Goal: Task Accomplishment & Management: Use online tool/utility

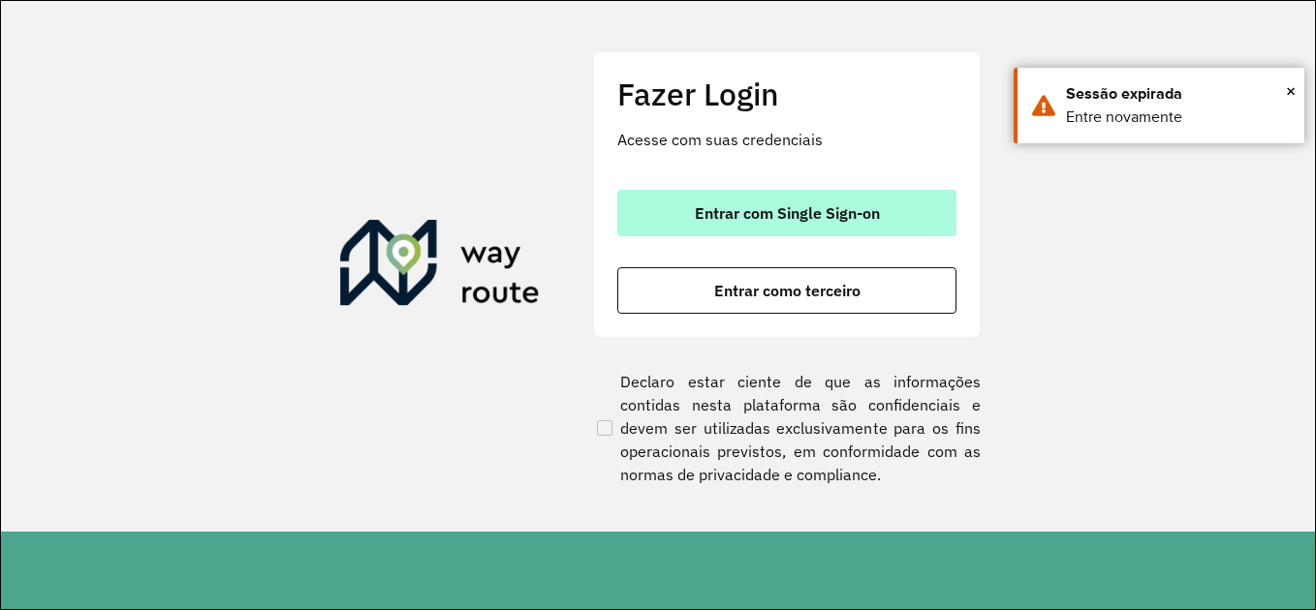
click at [694, 227] on button "Entrar com Single Sign-on" at bounding box center [786, 213] width 339 height 47
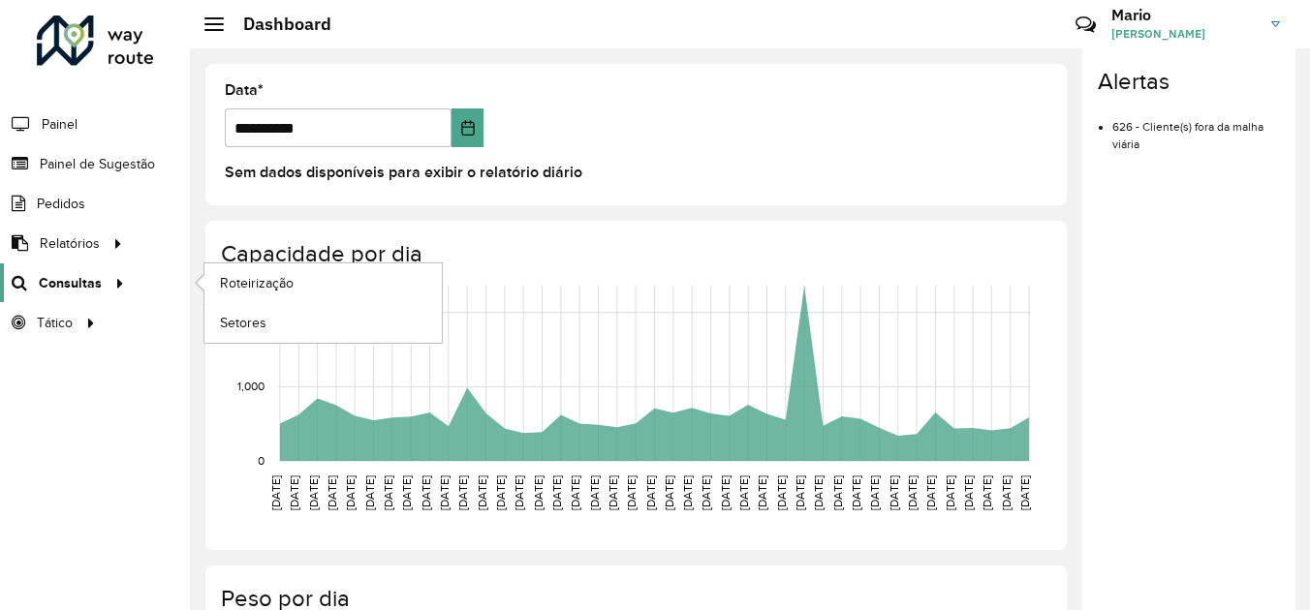
click at [48, 266] on link "Consultas" at bounding box center [65, 283] width 131 height 39
click at [253, 285] on span "Roteirização" at bounding box center [259, 283] width 78 height 20
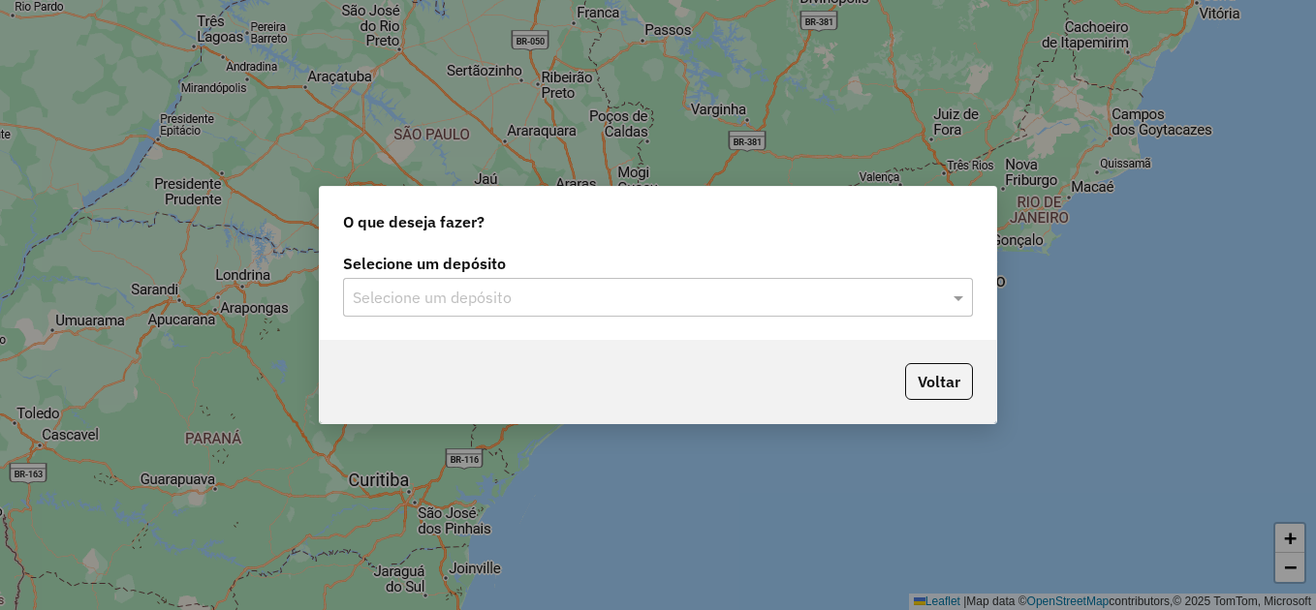
click at [642, 309] on div "Selecione um depósito" at bounding box center [658, 297] width 630 height 39
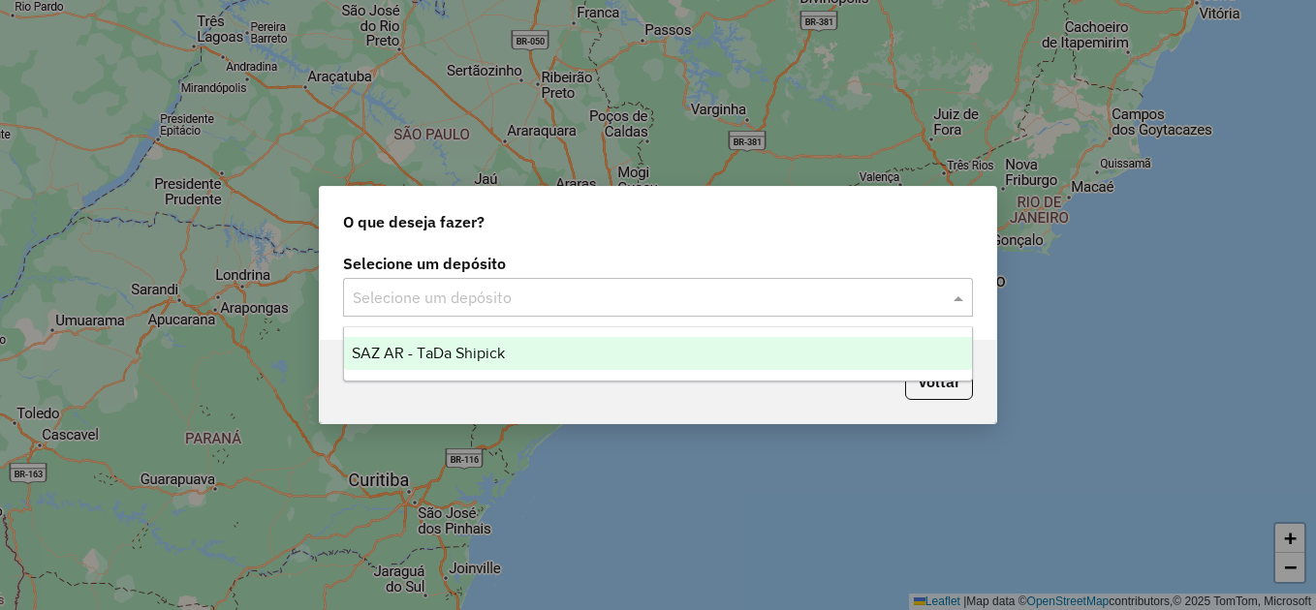
click at [443, 335] on ng-dropdown-panel "SAZ AR - TaDa Shipick" at bounding box center [658, 354] width 630 height 55
click at [437, 348] on span "SAZ AR - TaDa Shipick" at bounding box center [428, 353] width 153 height 16
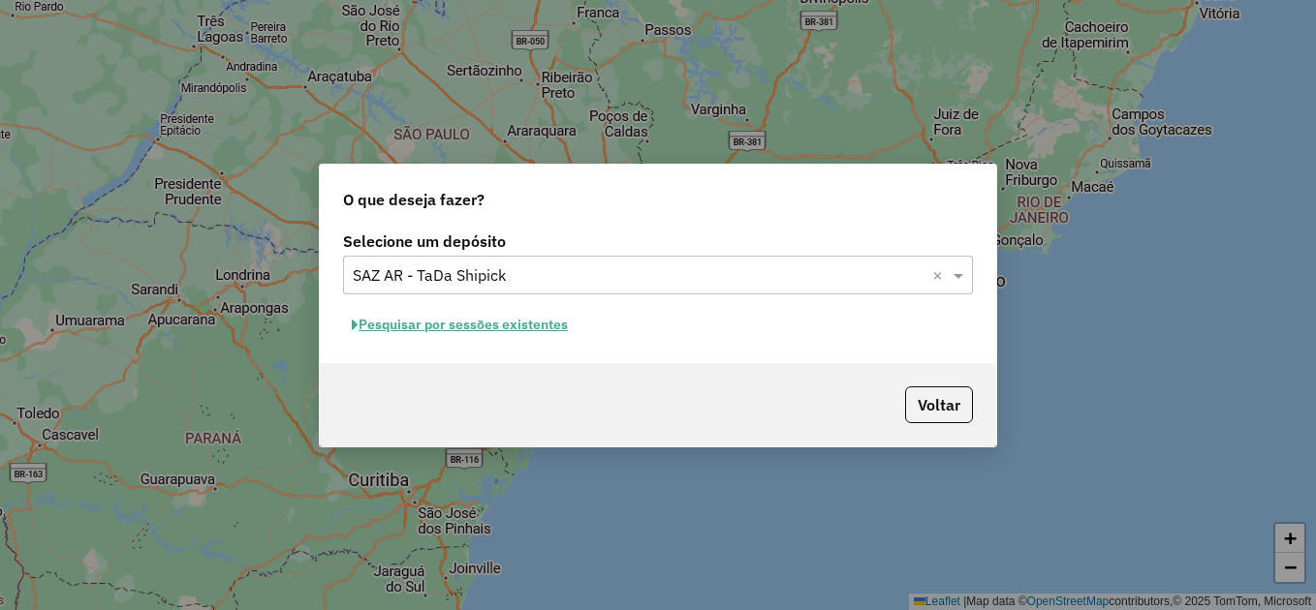
click at [434, 321] on button "Pesquisar por sessões existentes" at bounding box center [460, 325] width 234 height 30
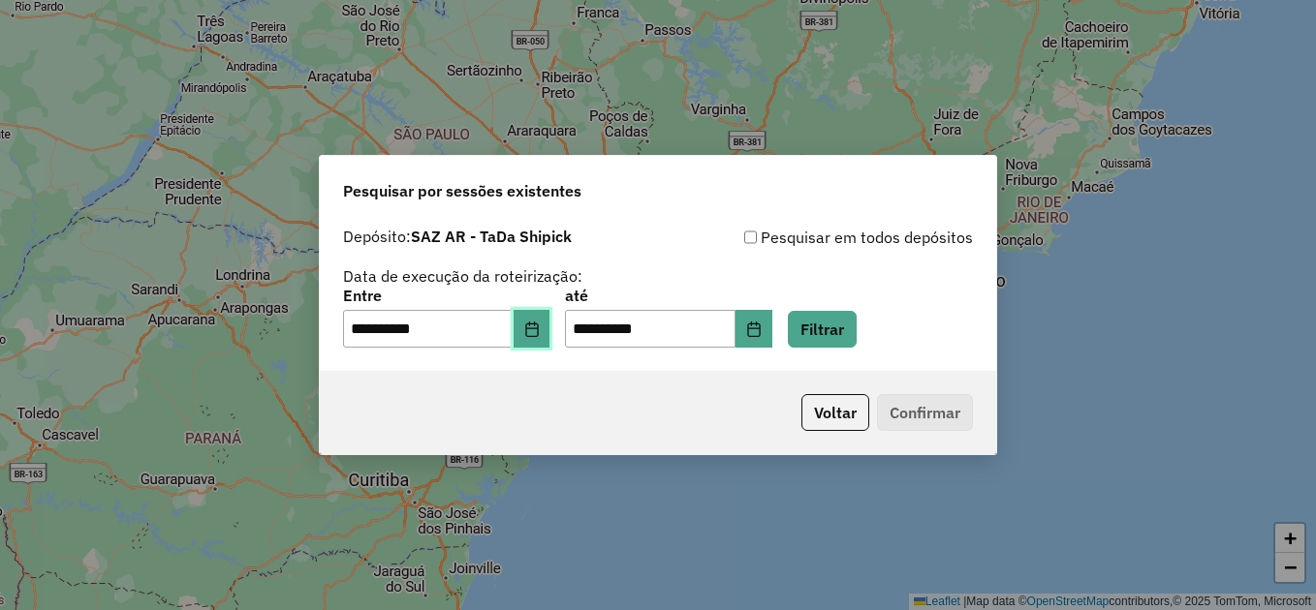
click at [540, 327] on icon "Choose Date" at bounding box center [532, 330] width 16 height 16
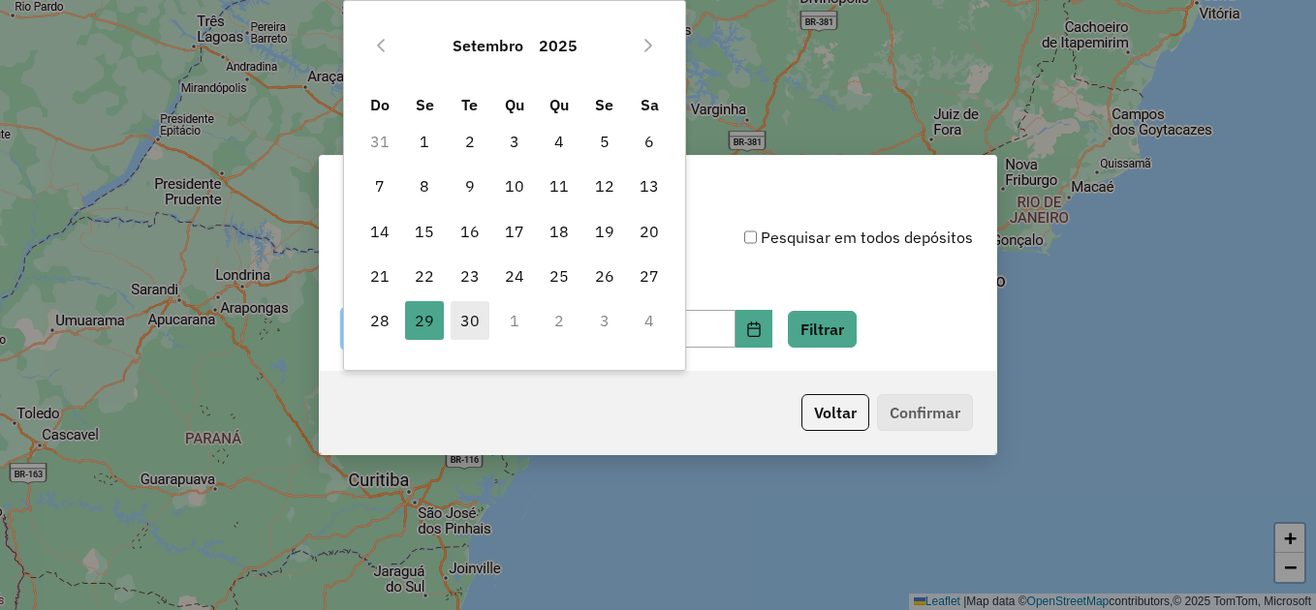
click at [479, 322] on span "30" at bounding box center [470, 320] width 39 height 39
type input "**********"
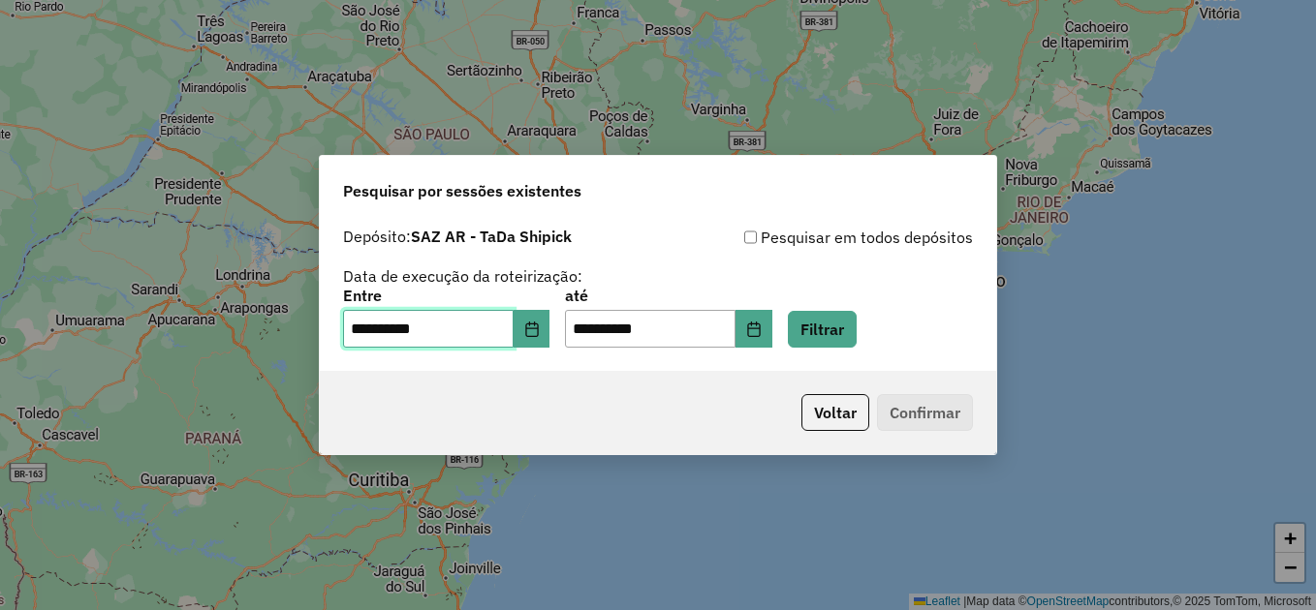
click at [479, 322] on span "30" at bounding box center [470, 320] width 39 height 39
click at [835, 336] on button "Filtrar" at bounding box center [822, 329] width 69 height 37
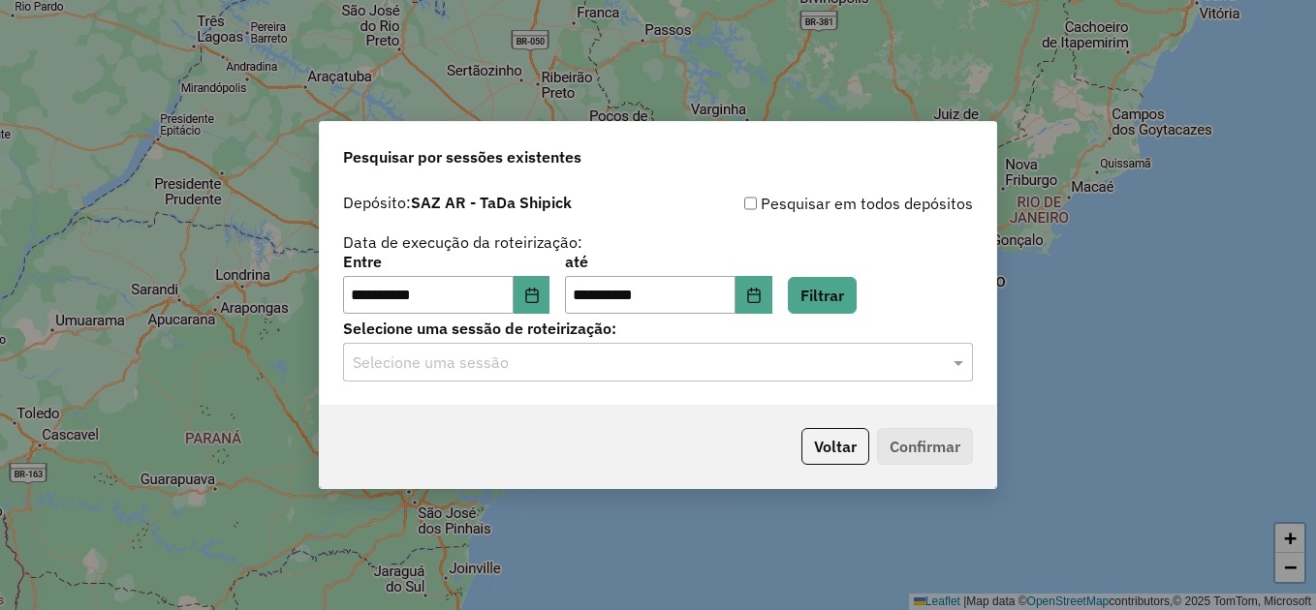
click at [477, 374] on div "Selecione uma sessão" at bounding box center [658, 362] width 630 height 39
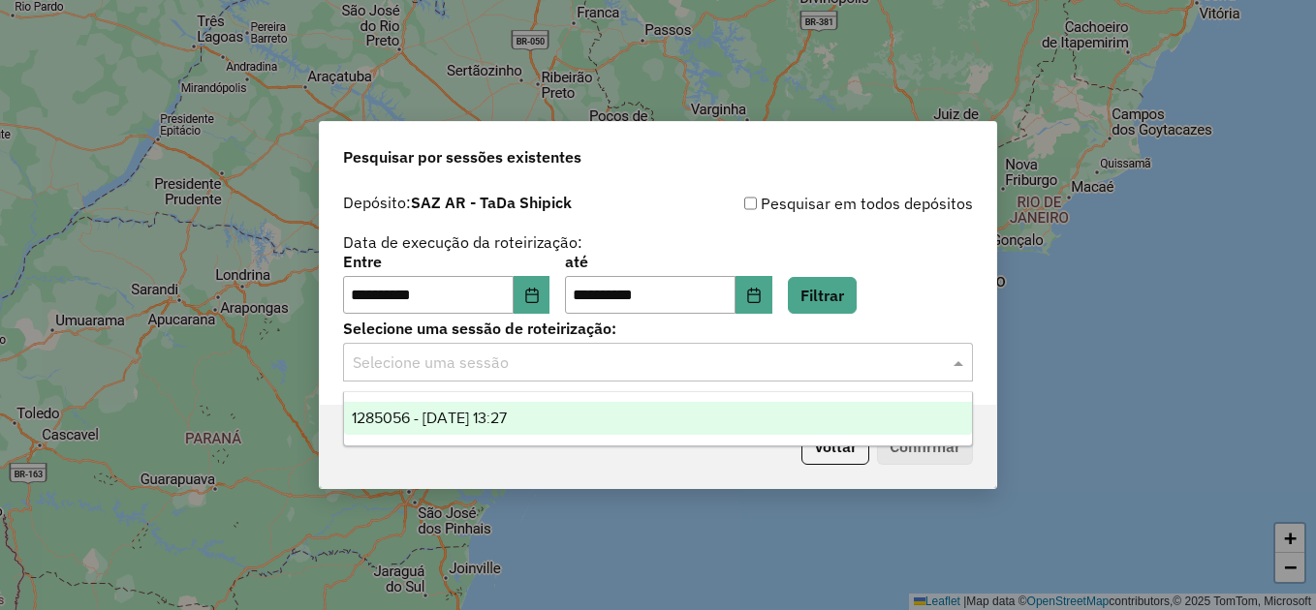
click at [452, 427] on div "1285056 - 30/09/2025 13:27" at bounding box center [658, 418] width 628 height 33
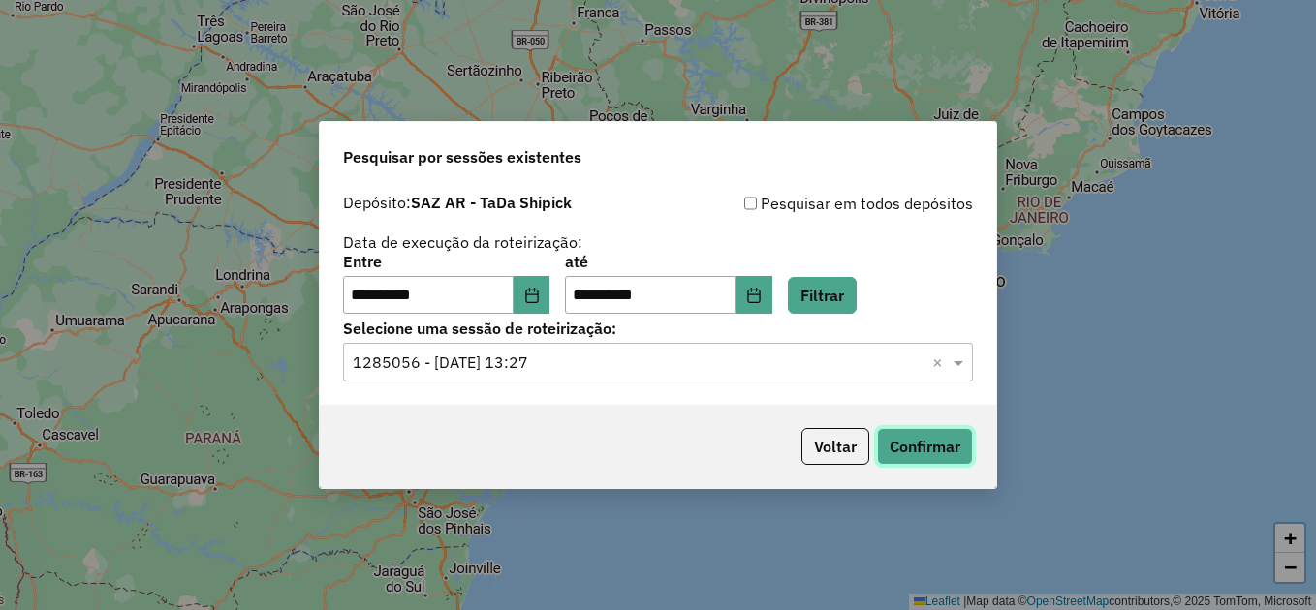
click at [907, 450] on button "Confirmar" at bounding box center [925, 446] width 96 height 37
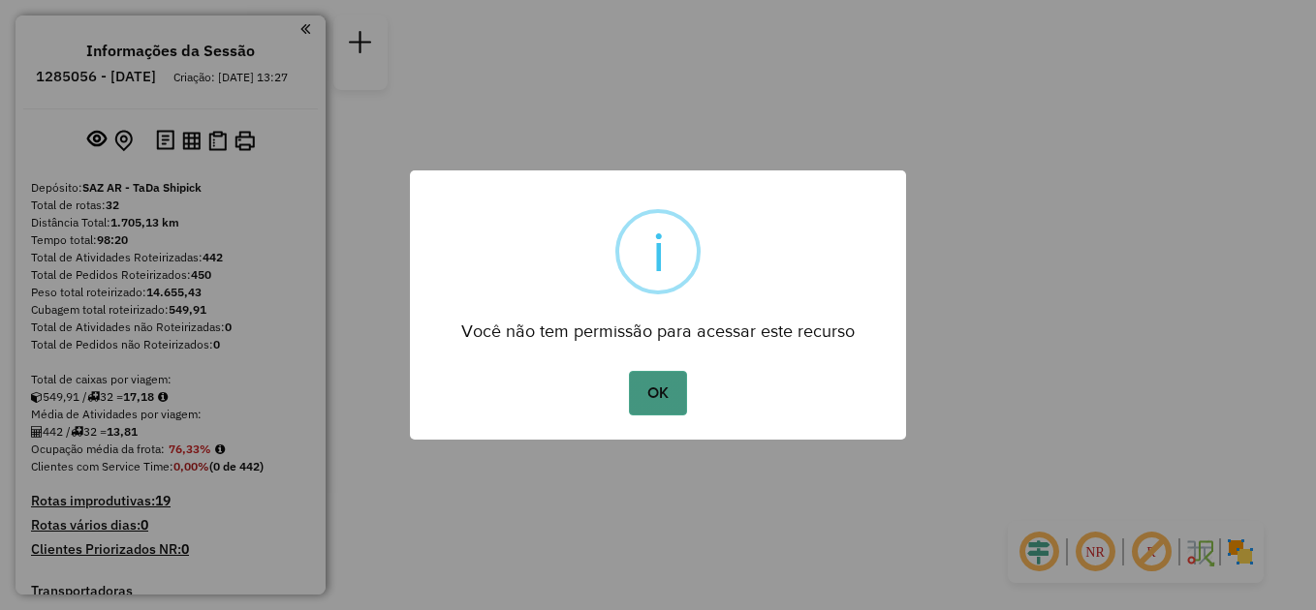
click at [653, 379] on button "OK" at bounding box center [657, 393] width 57 height 45
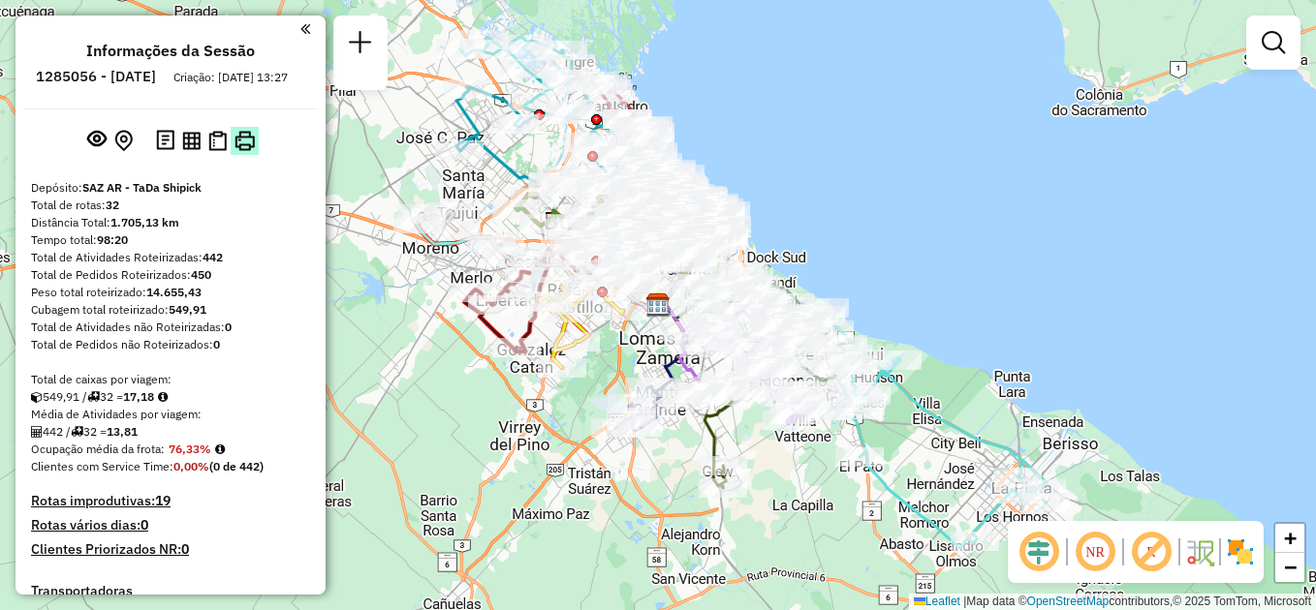
click at [250, 151] on img at bounding box center [245, 141] width 20 height 20
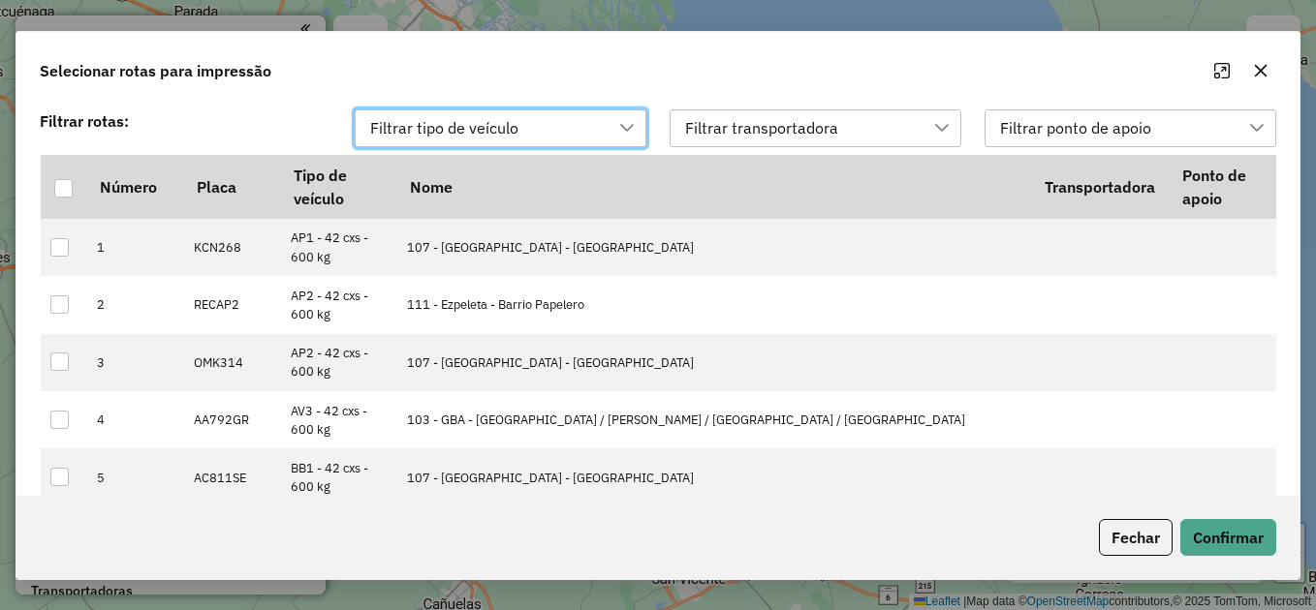
scroll to position [15, 88]
click at [44, 188] on th at bounding box center [64, 187] width 47 height 64
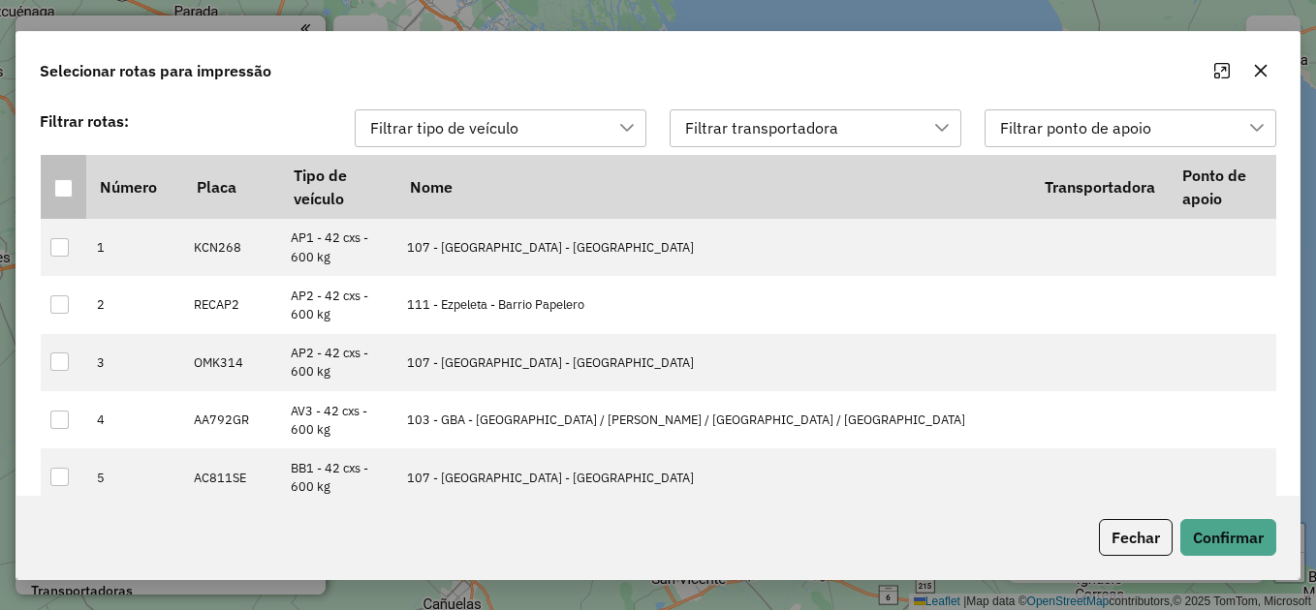
click at [58, 194] on div at bounding box center [63, 188] width 18 height 18
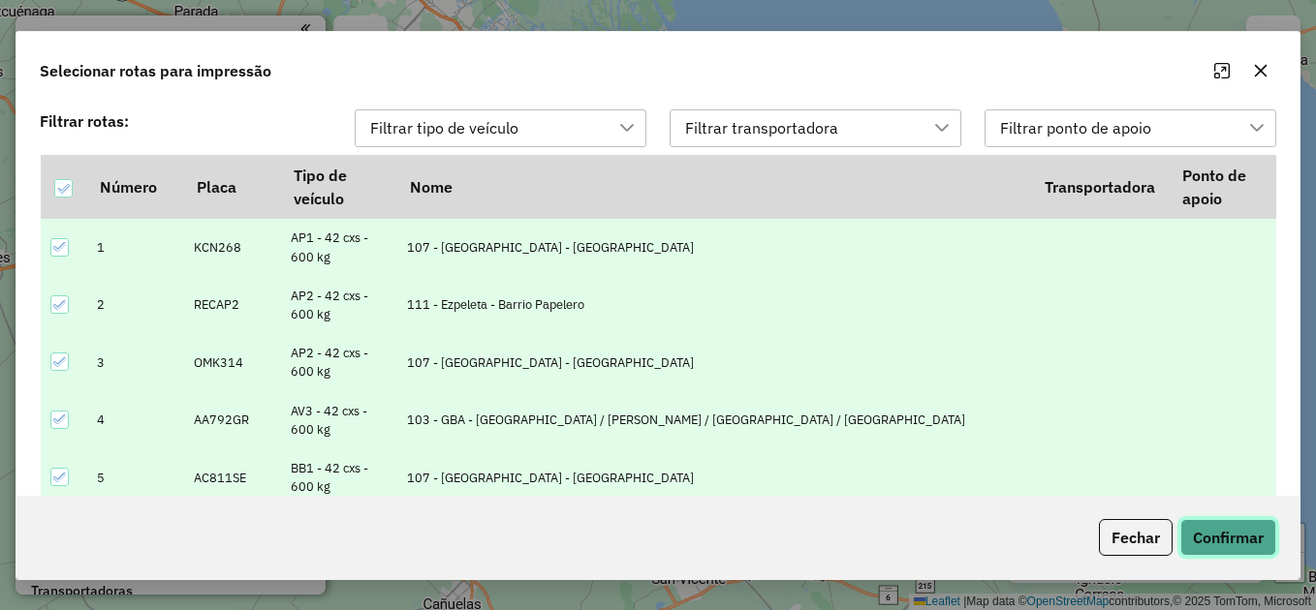
click at [1244, 530] on button "Confirmar" at bounding box center [1228, 537] width 96 height 37
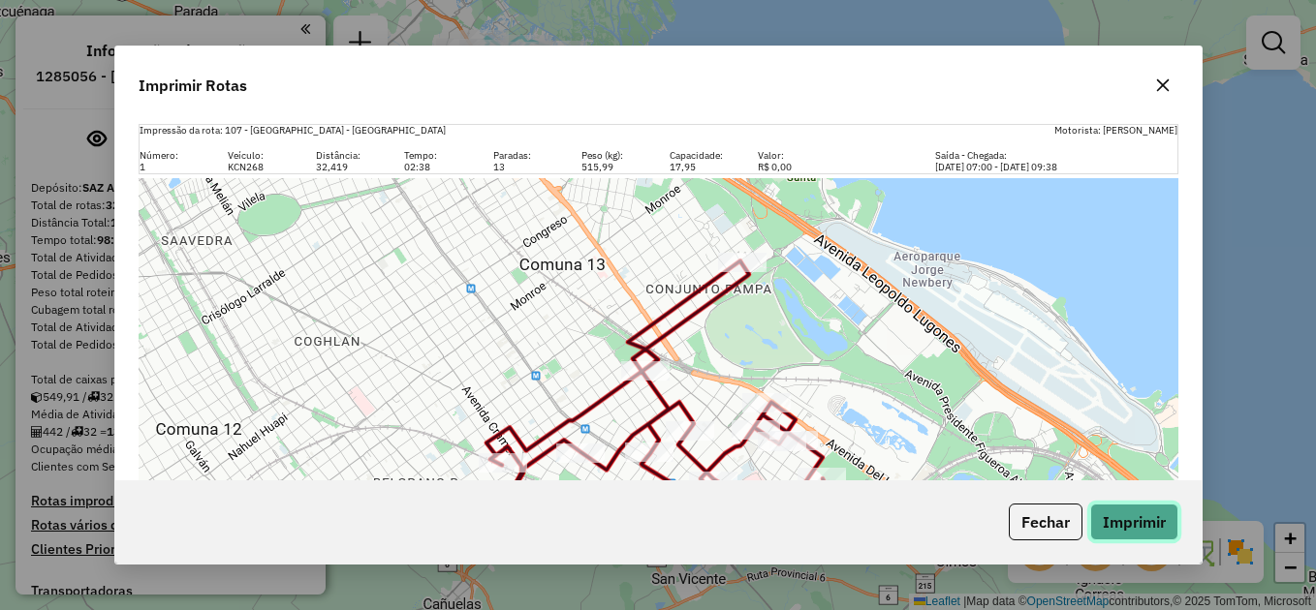
click at [1160, 526] on button "Imprimir" at bounding box center [1134, 522] width 88 height 37
click at [461, 68] on div "Imprimir Rotas" at bounding box center [658, 82] width 1086 height 70
click at [1159, 90] on icon "button" at bounding box center [1163, 86] width 16 height 16
